Goal: Check status: Check status

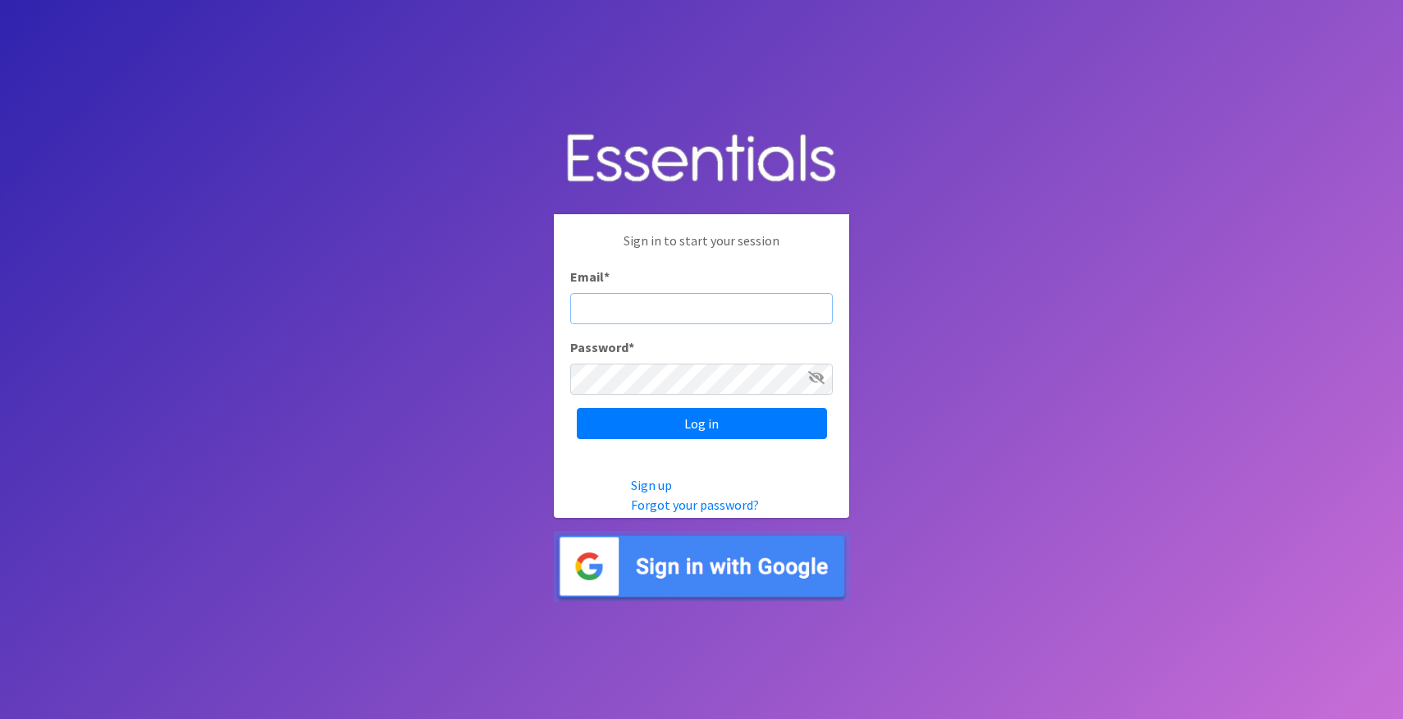
type input "[PERSON_NAME][EMAIL_ADDRESS][DOMAIN_NAME]"
click at [701, 422] on input "Log in" at bounding box center [702, 423] width 250 height 31
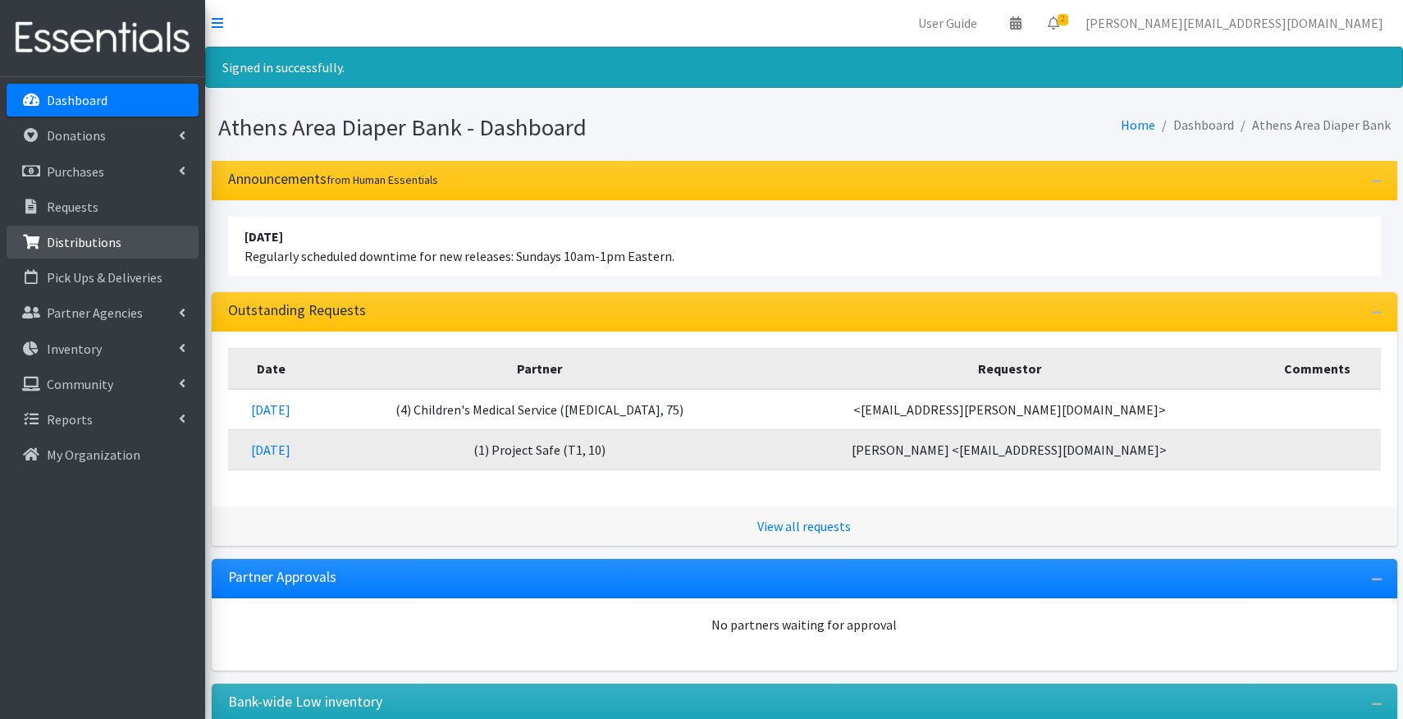
click at [75, 238] on p "Distributions" at bounding box center [84, 242] width 75 height 16
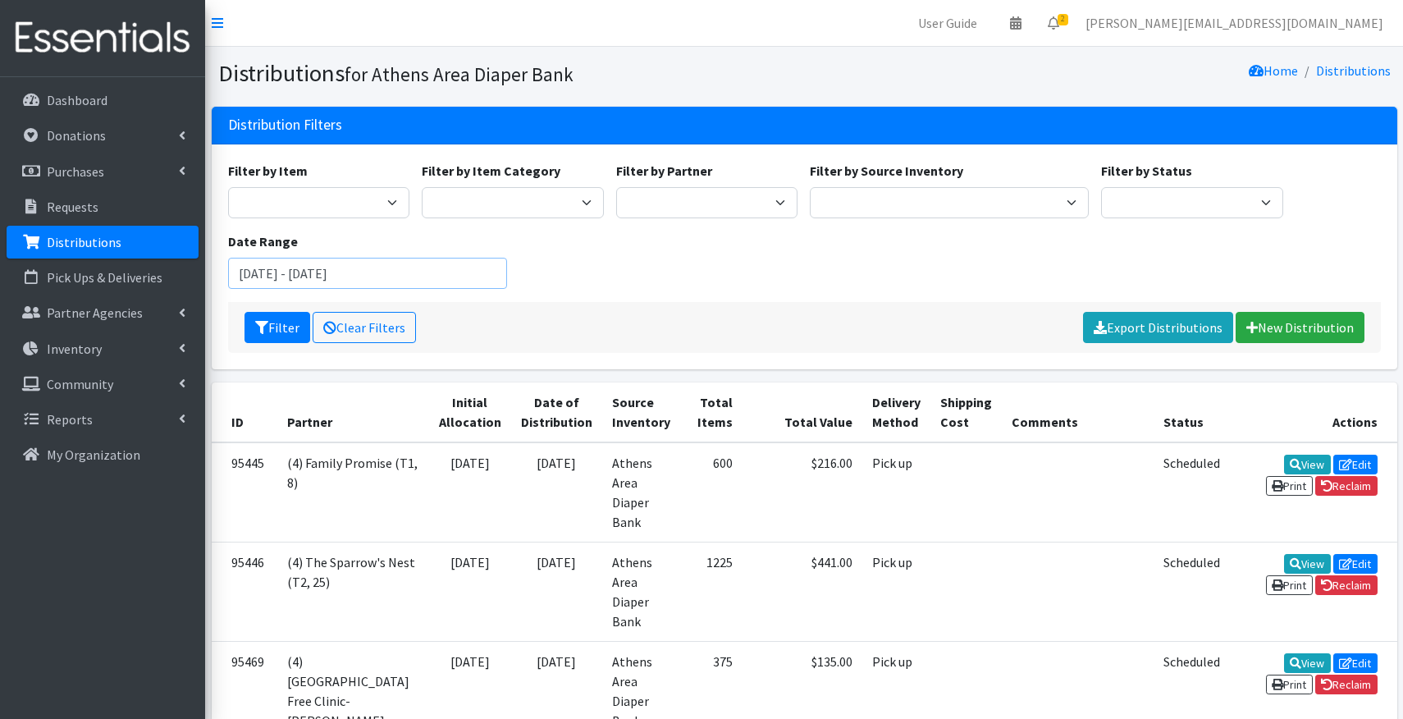
click at [495, 274] on input "July 7, 2025 - October 7, 2025" at bounding box center [367, 273] width 279 height 31
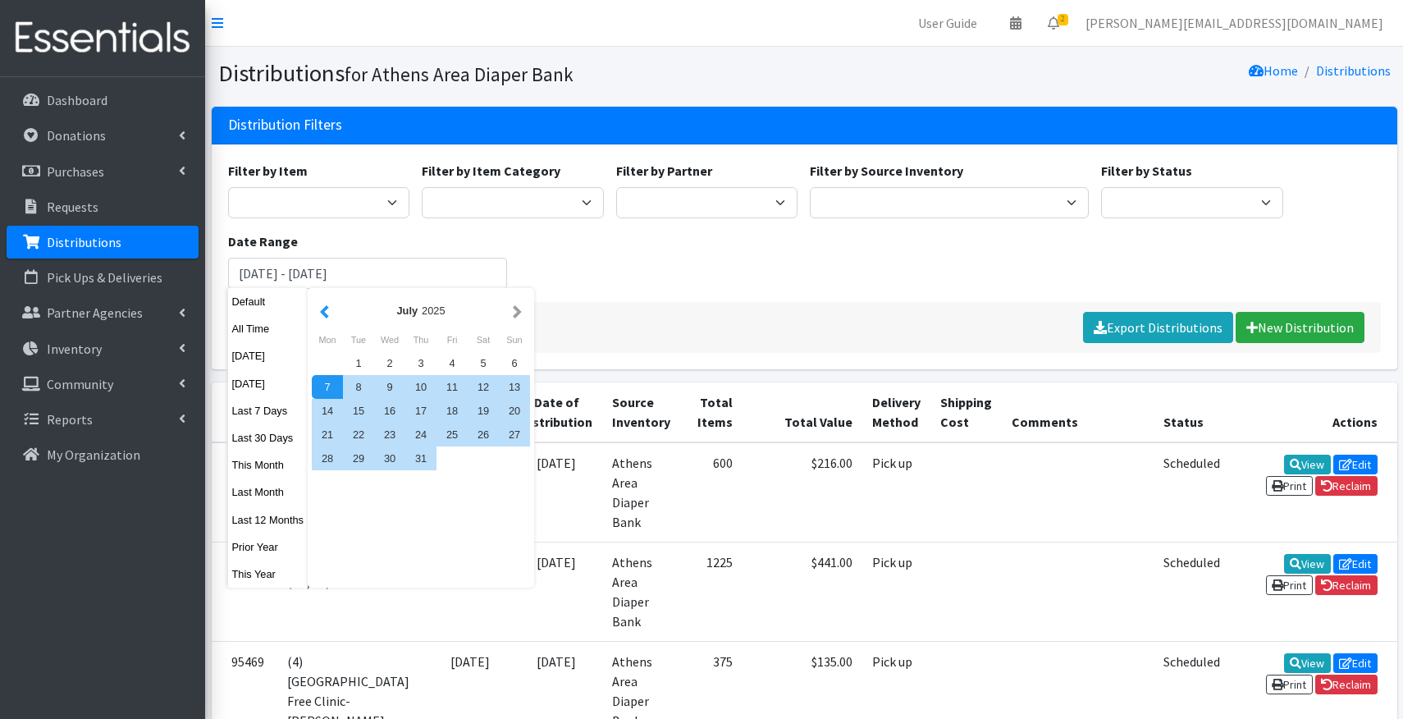
click at [330, 313] on button "button" at bounding box center [324, 310] width 17 height 21
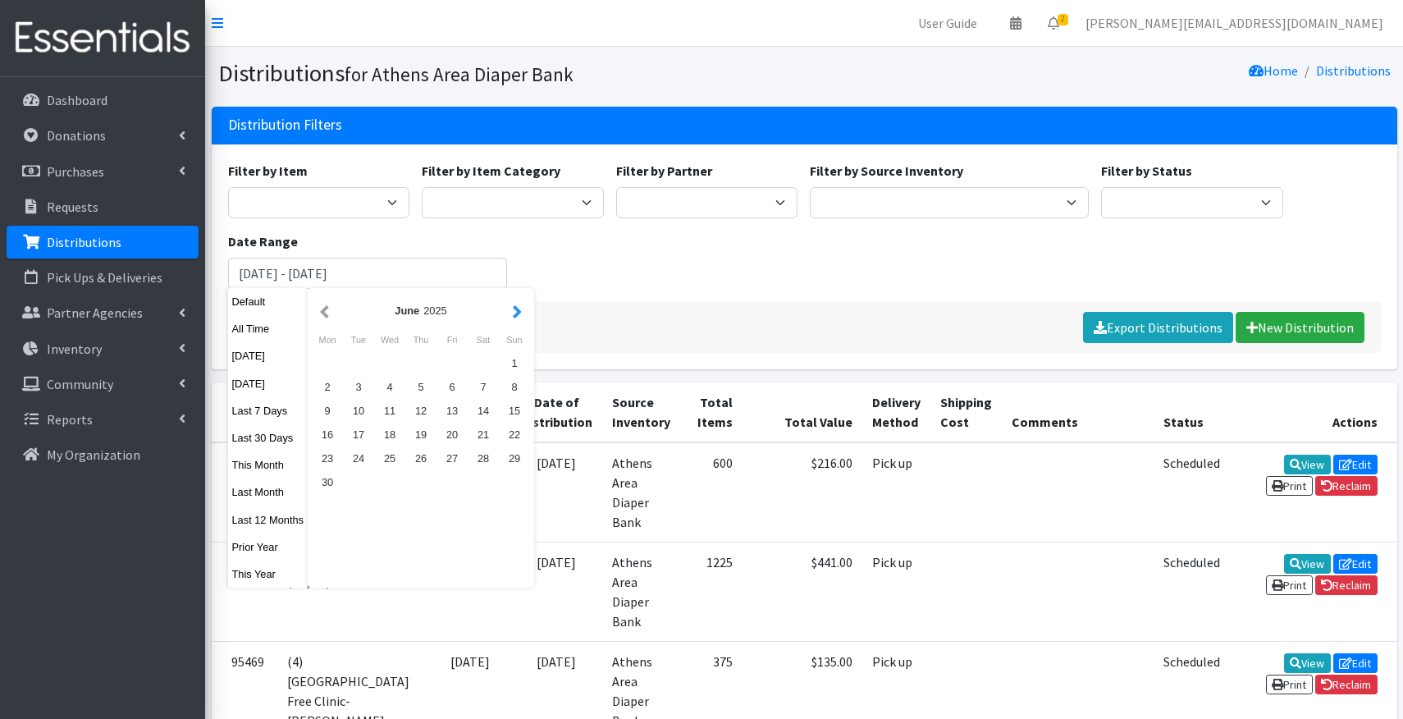
click at [526, 313] on button "button" at bounding box center [517, 310] width 17 height 21
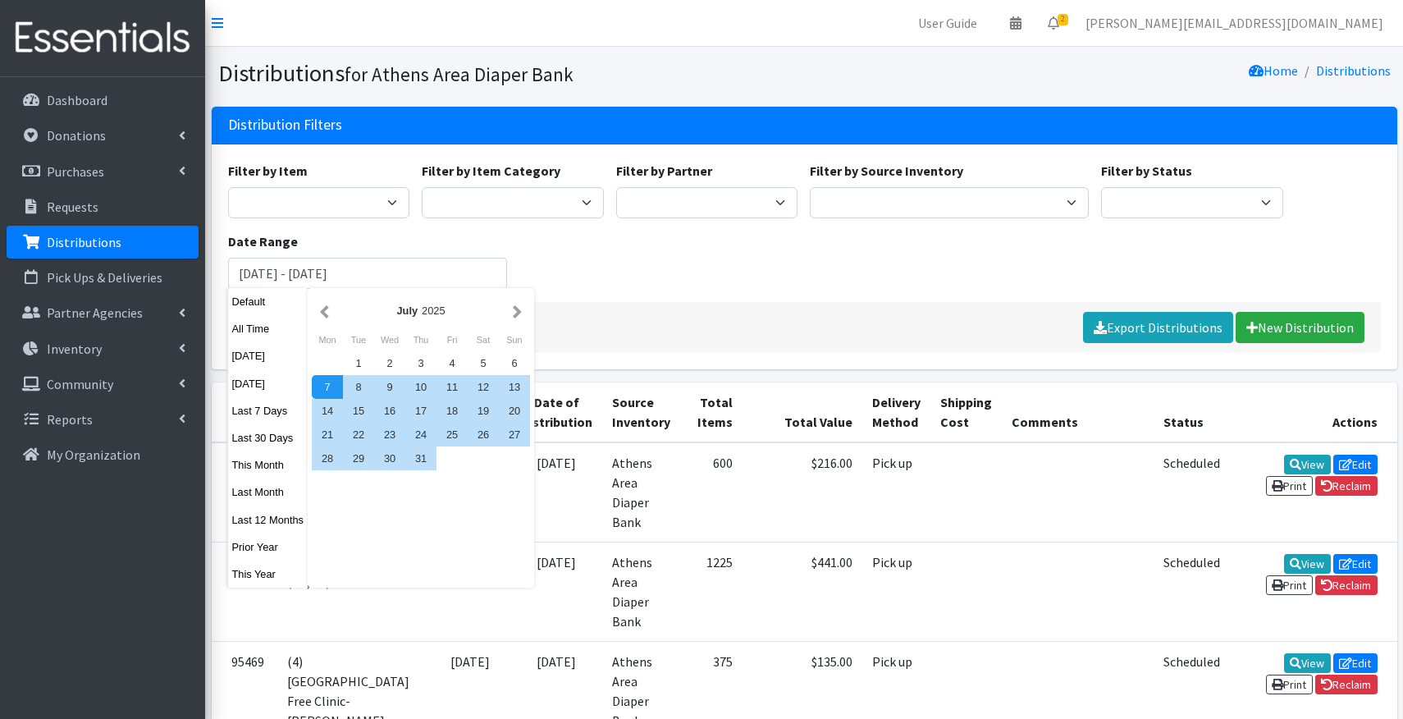
click at [526, 313] on button "button" at bounding box center [517, 310] width 17 height 21
click at [326, 357] on div "1" at bounding box center [327, 363] width 31 height 24
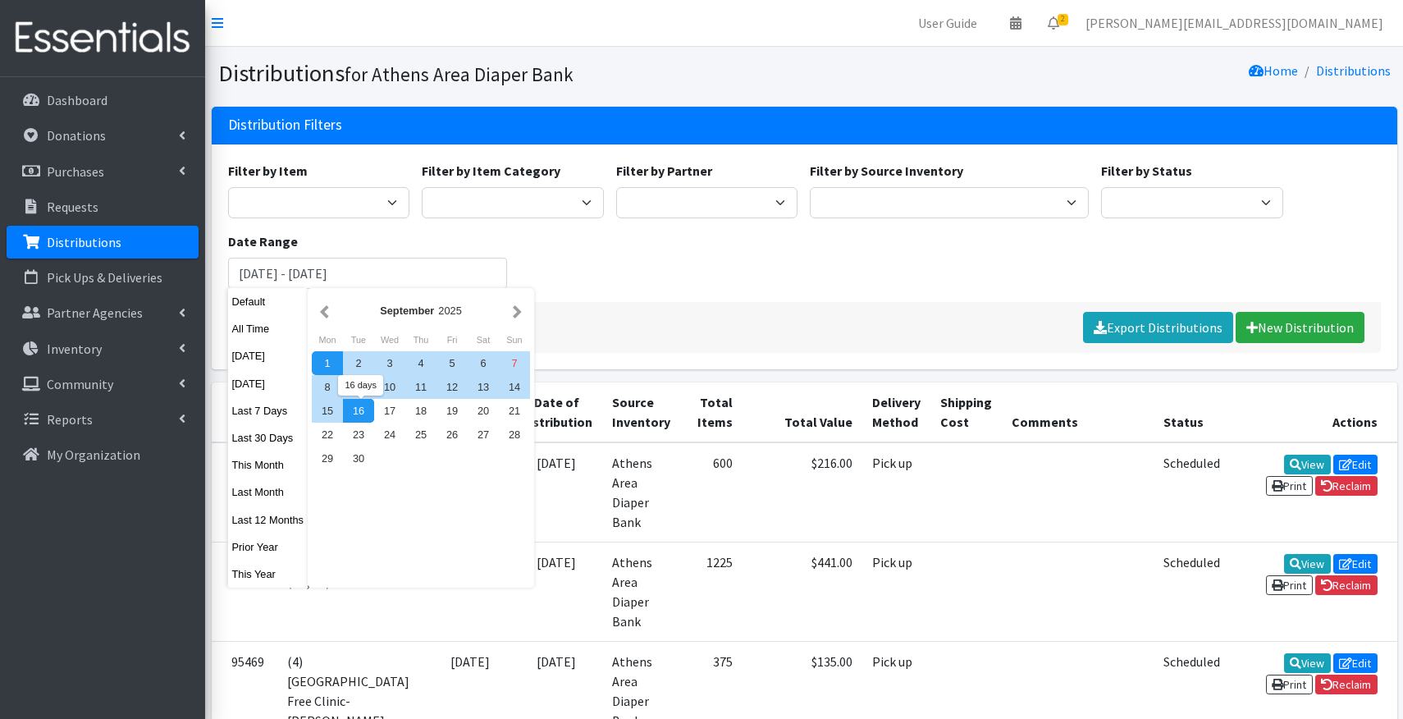
click at [359, 409] on div "16" at bounding box center [358, 411] width 31 height 24
type input "September 1, 2025 - September 16, 2025"
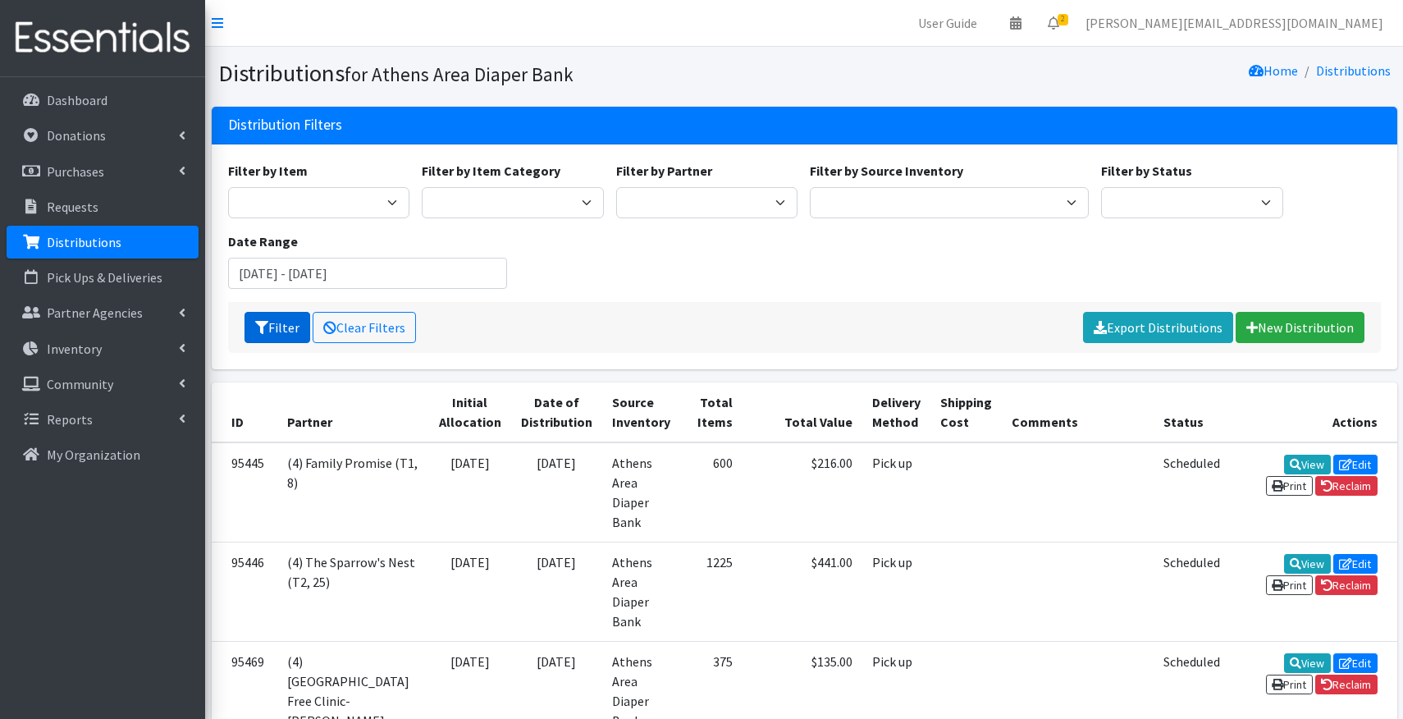
click at [273, 332] on button "Filter" at bounding box center [277, 327] width 66 height 31
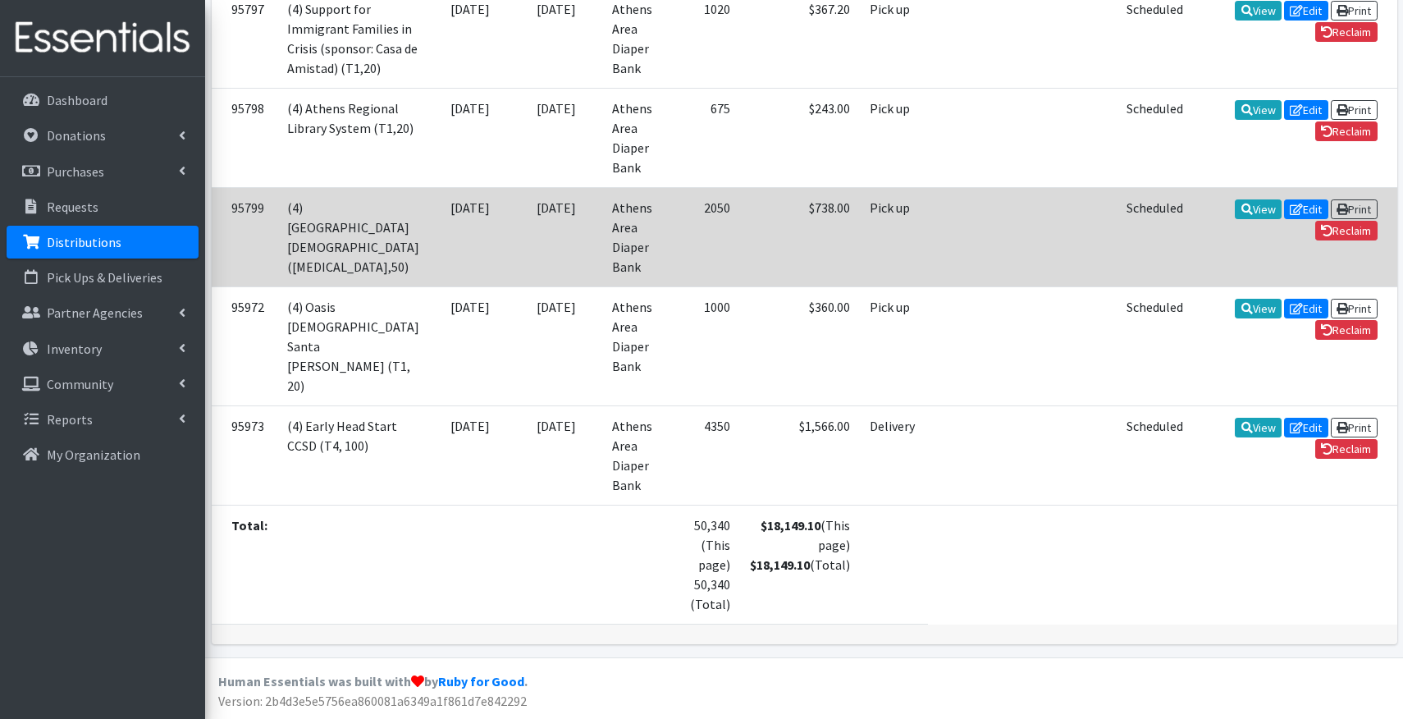
scroll to position [3664, 0]
